Goal: Check status: Check status

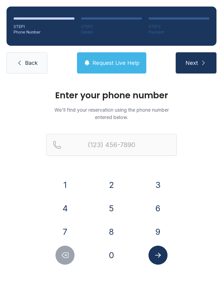
click at [158, 183] on button "3" at bounding box center [158, 184] width 19 height 19
click at [112, 257] on button "0" at bounding box center [111, 255] width 19 height 19
click at [113, 209] on button "5" at bounding box center [111, 208] width 19 height 19
click at [65, 231] on button "7" at bounding box center [65, 231] width 19 height 19
click at [111, 228] on button "8" at bounding box center [111, 231] width 19 height 19
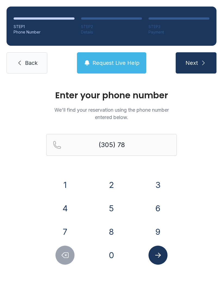
click at [65, 187] on button "1" at bounding box center [65, 184] width 19 height 19
click at [63, 234] on button "7" at bounding box center [65, 231] width 19 height 19
click at [108, 256] on button "0" at bounding box center [111, 255] width 19 height 19
click at [162, 225] on button "9" at bounding box center [158, 231] width 19 height 19
click at [113, 255] on button "0" at bounding box center [111, 255] width 19 height 19
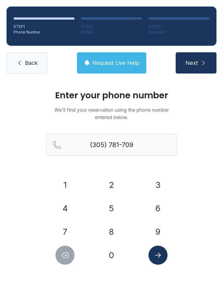
type input "[PHONE_NUMBER]"
click at [157, 253] on icon "Submit lookup form" at bounding box center [158, 255] width 8 height 8
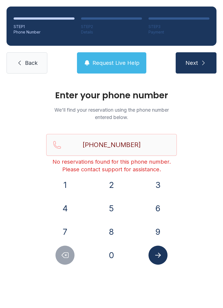
click at [30, 64] on span "Back" at bounding box center [31, 63] width 13 height 8
